Goal: Task Accomplishment & Management: Use online tool/utility

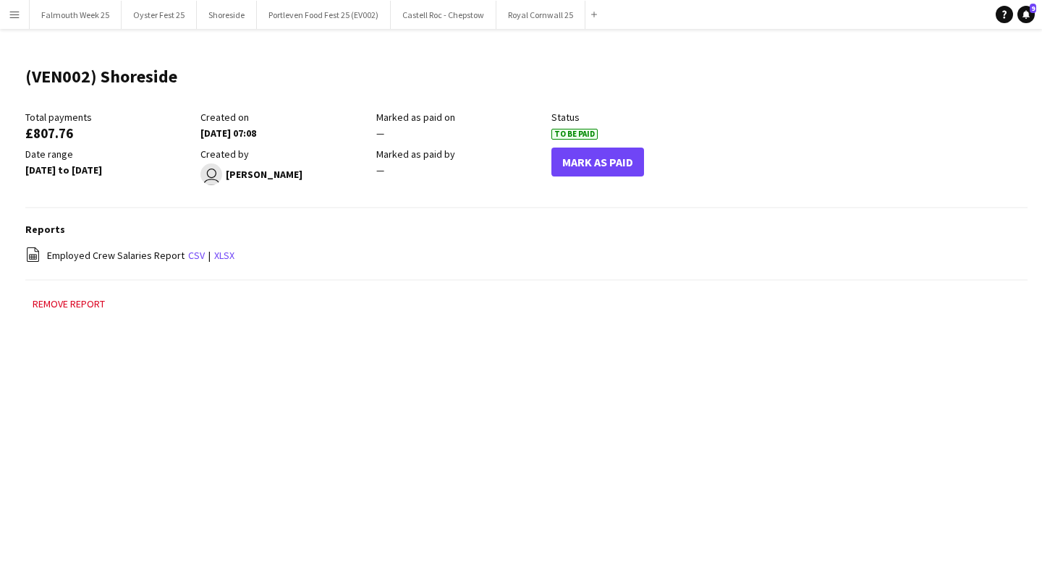
click at [14, 14] on app-icon "Menu" at bounding box center [15, 15] width 12 height 12
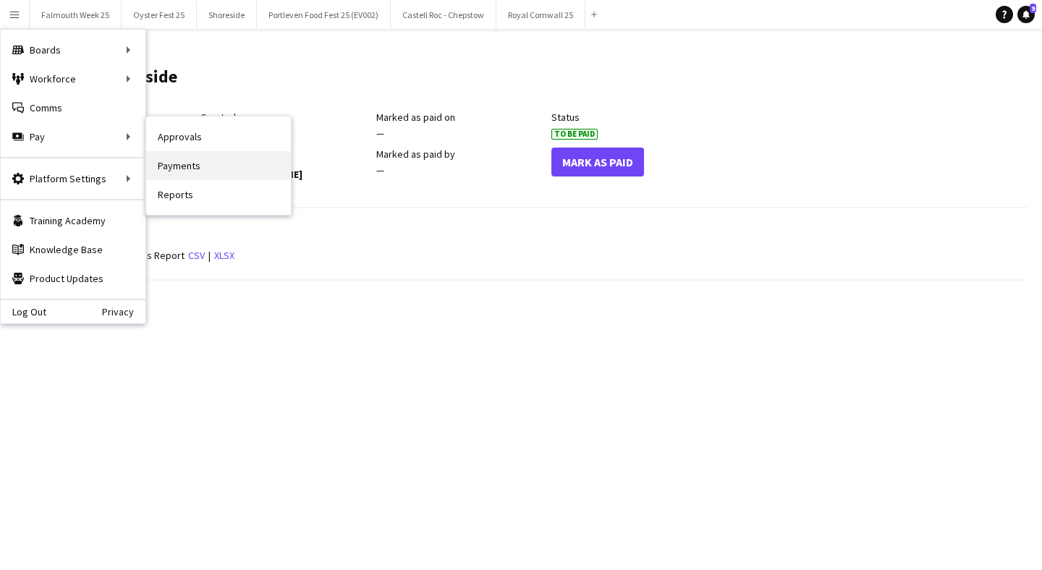
click at [167, 163] on link "Payments" at bounding box center [218, 165] width 145 height 29
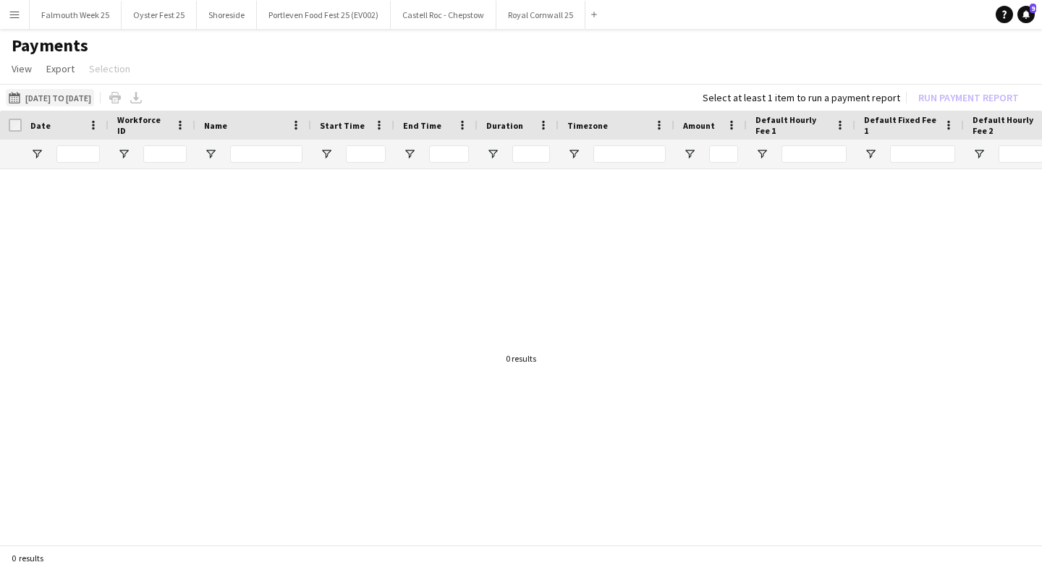
click at [78, 97] on button "[DATE] to [DATE] [DATE] to [DATE]" at bounding box center [50, 97] width 88 height 17
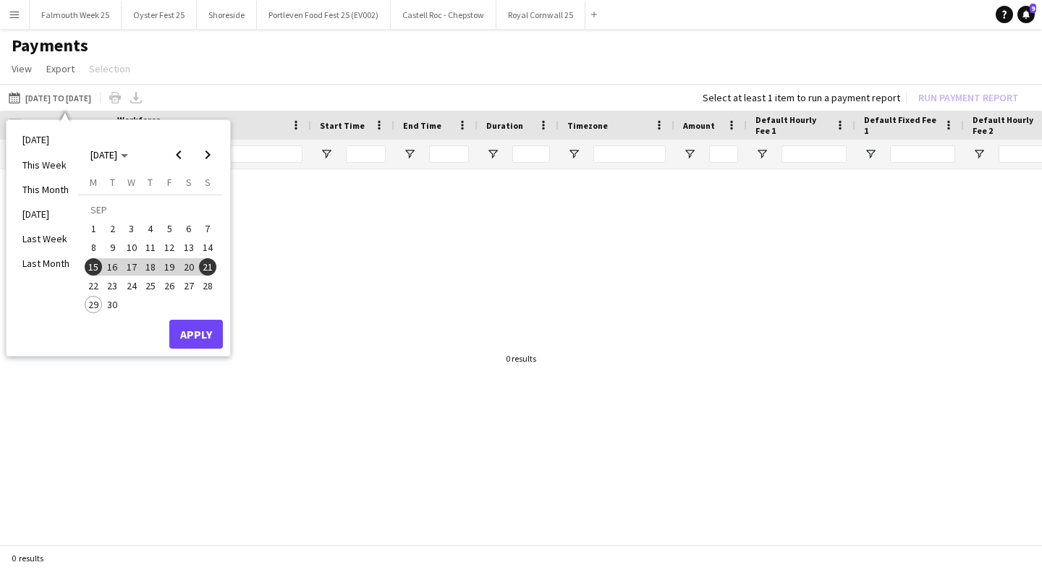
click at [98, 282] on span "22" at bounding box center [93, 285] width 17 height 17
click at [205, 280] on span "28" at bounding box center [207, 285] width 17 height 17
click at [194, 331] on button "Apply" at bounding box center [196, 334] width 54 height 29
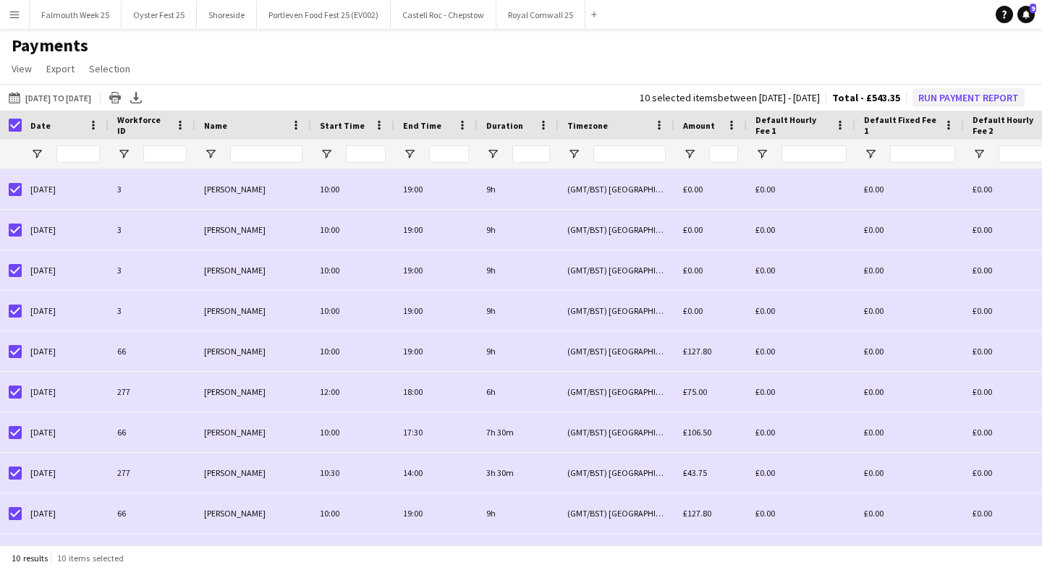
click at [967, 93] on button "Run Payment Report" at bounding box center [968, 97] width 112 height 19
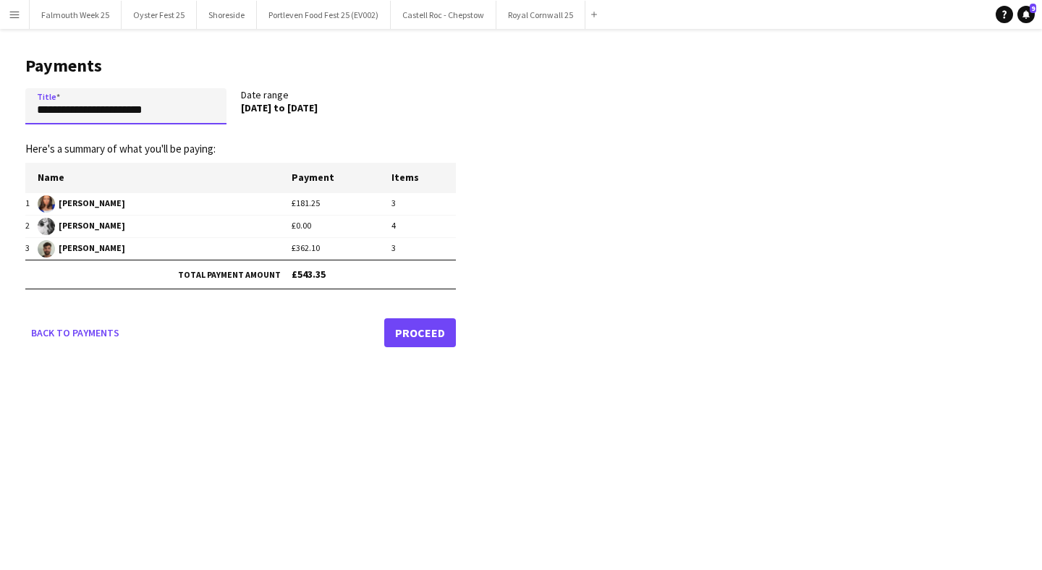
drag, startPoint x: 173, startPoint y: 113, endPoint x: 11, endPoint y: 116, distance: 162.1
click at [11, 116] on main "**********" at bounding box center [235, 199] width 470 height 340
type input "**********"
click at [422, 336] on link "Proceed" at bounding box center [420, 332] width 72 height 29
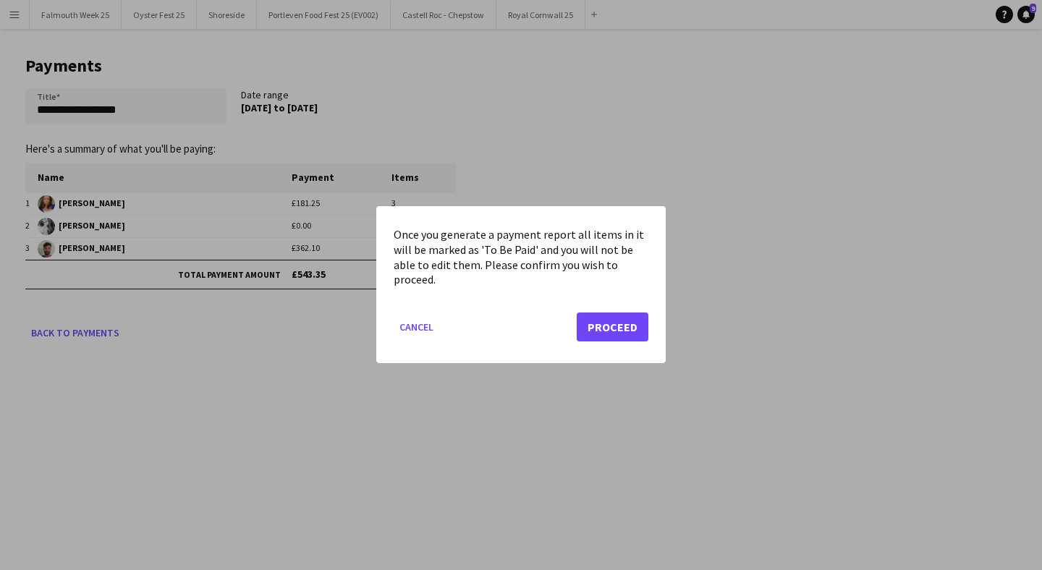
click at [602, 332] on button "Proceed" at bounding box center [613, 327] width 72 height 29
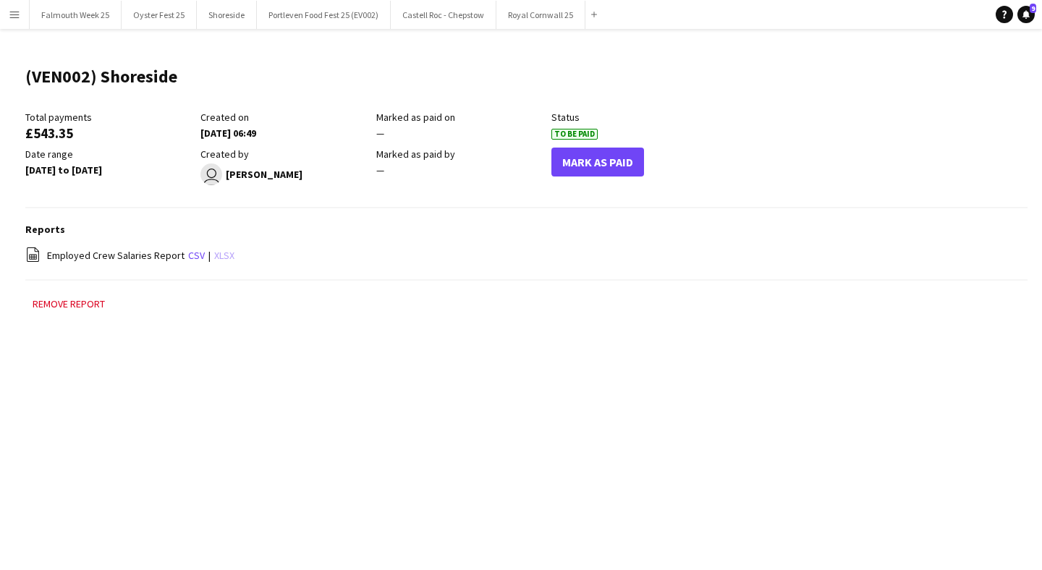
click at [218, 254] on link "xlsx" at bounding box center [224, 255] width 20 height 13
